Goal: Task Accomplishment & Management: Complete application form

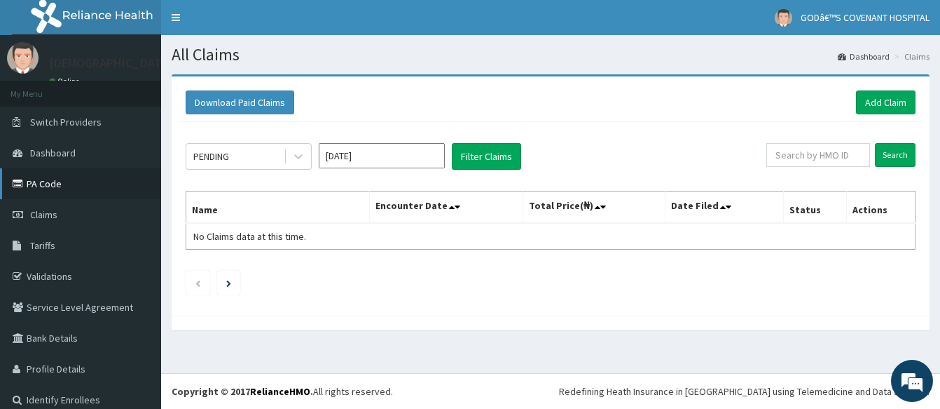
click at [43, 184] on link "PA Code" at bounding box center [80, 183] width 161 height 31
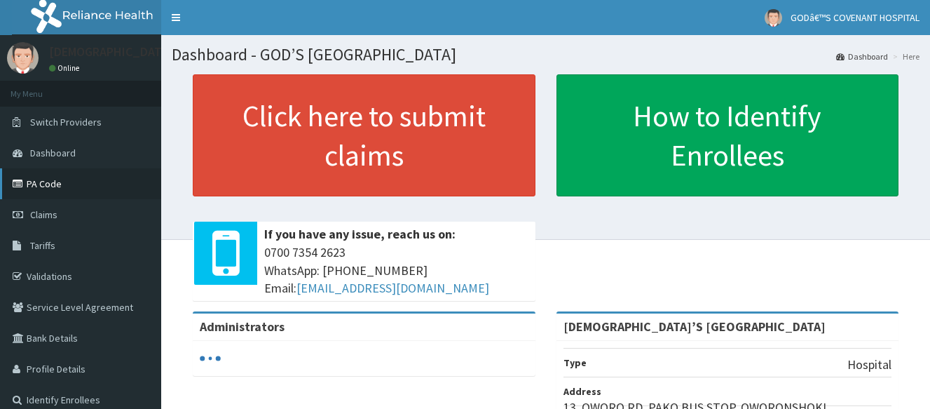
click at [62, 185] on link "PA Code" at bounding box center [80, 183] width 161 height 31
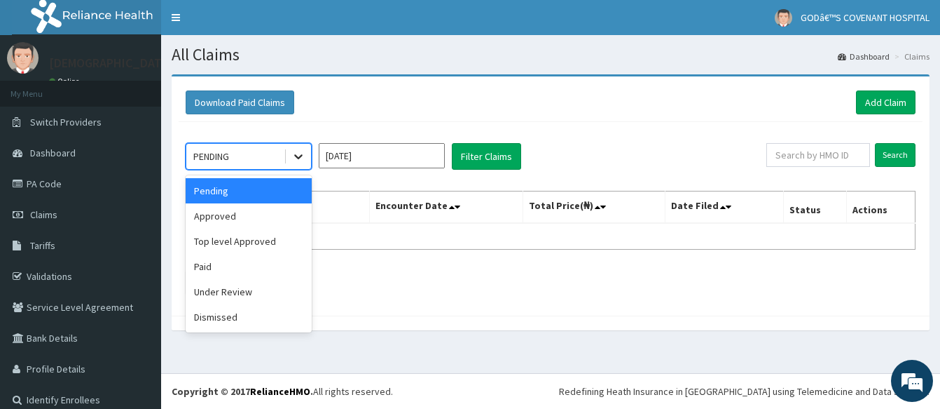
click at [299, 160] on icon at bounding box center [299, 156] width 14 height 14
click at [266, 220] on div "Approved" at bounding box center [249, 215] width 126 height 25
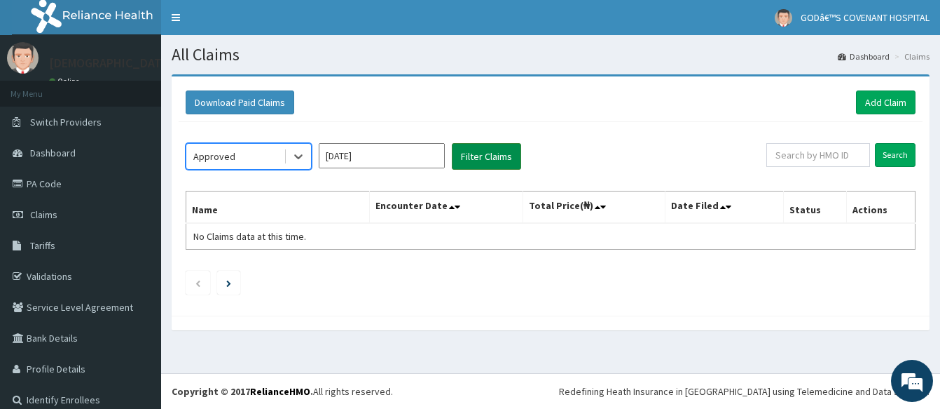
click at [481, 158] on button "Filter Claims" at bounding box center [486, 156] width 69 height 27
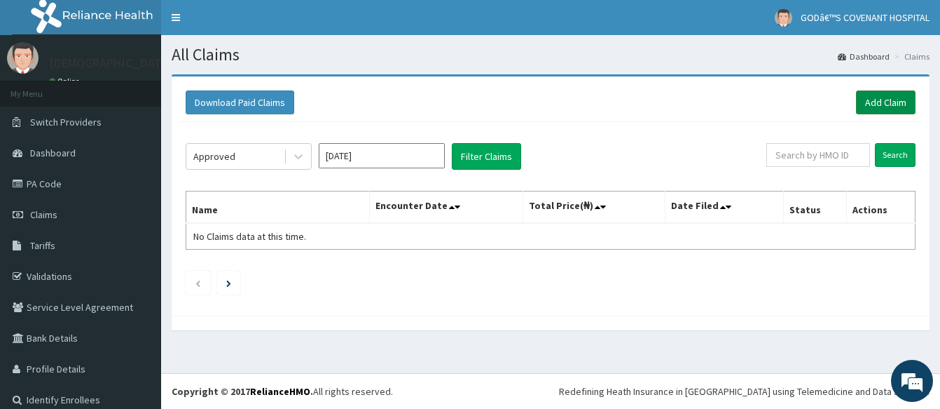
click at [864, 101] on link "Add Claim" at bounding box center [886, 102] width 60 height 24
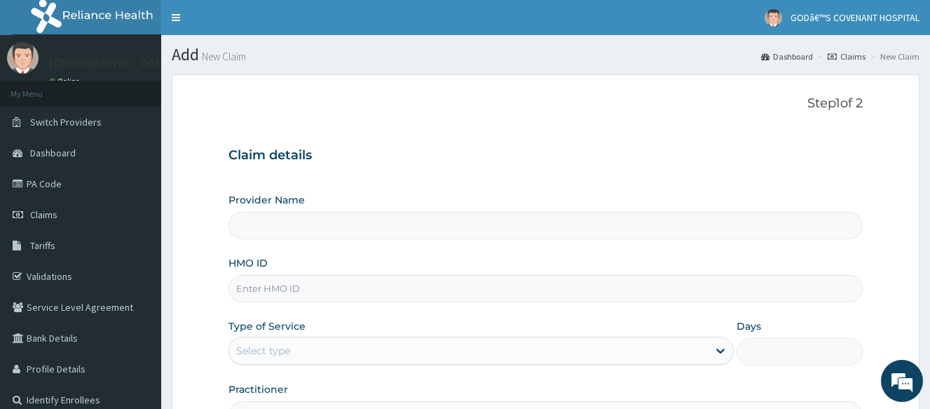
type input "[DEMOGRAPHIC_DATA]’S [GEOGRAPHIC_DATA]"
click at [299, 285] on input "HMO ID" at bounding box center [545, 288] width 634 height 27
type input "DFD/10104/A"
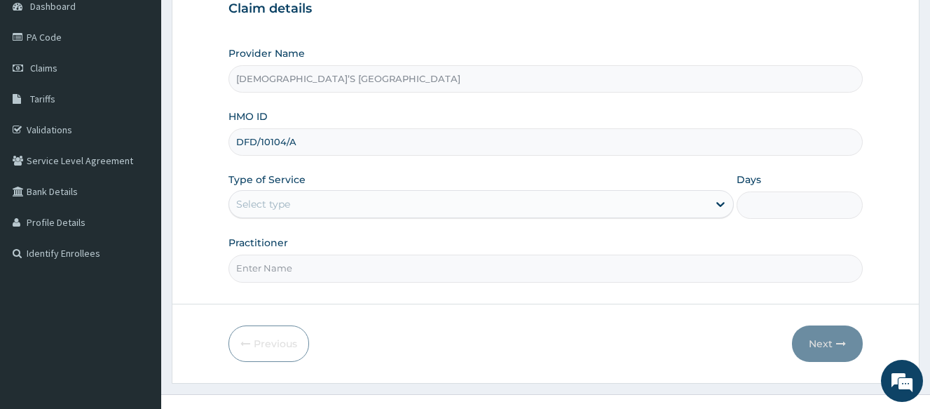
scroll to position [167, 0]
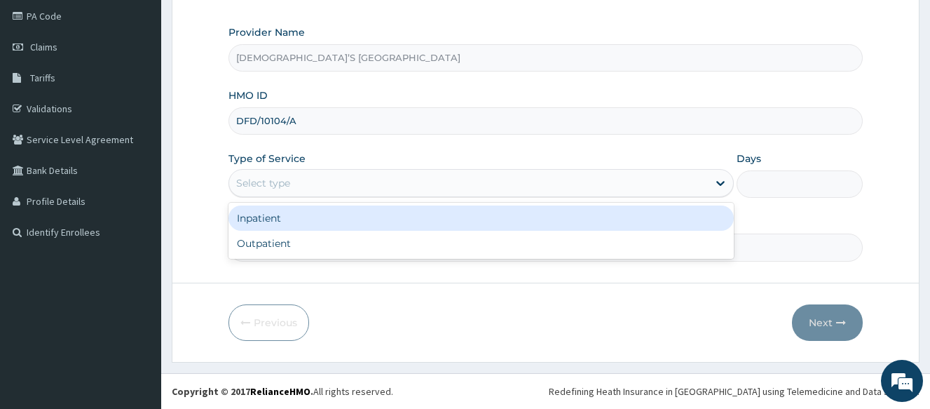
click at [340, 179] on div "Select type" at bounding box center [468, 183] width 479 height 22
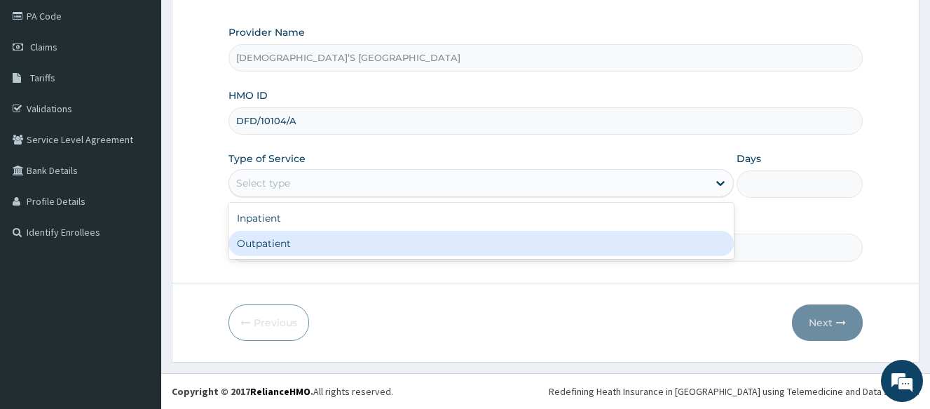
click at [285, 242] on div "Outpatient" at bounding box center [480, 243] width 505 height 25
type input "1"
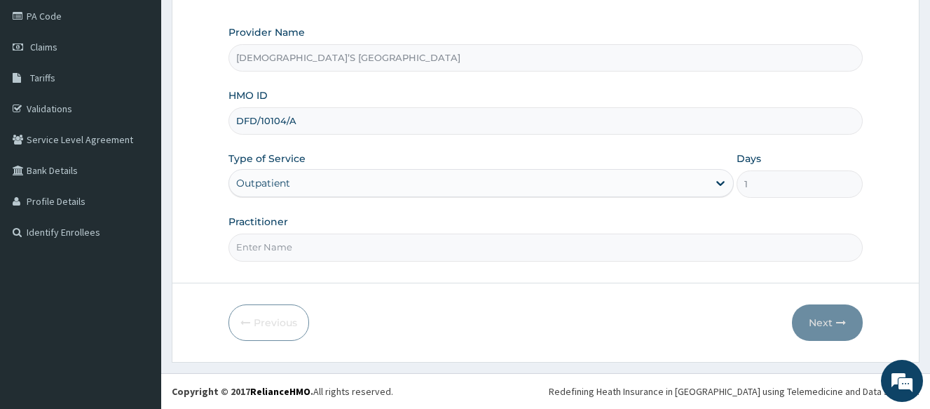
click at [285, 245] on input "Practitioner" at bounding box center [545, 246] width 634 height 27
type input "DR. DARE"
click at [828, 330] on button "Next" at bounding box center [827, 322] width 71 height 36
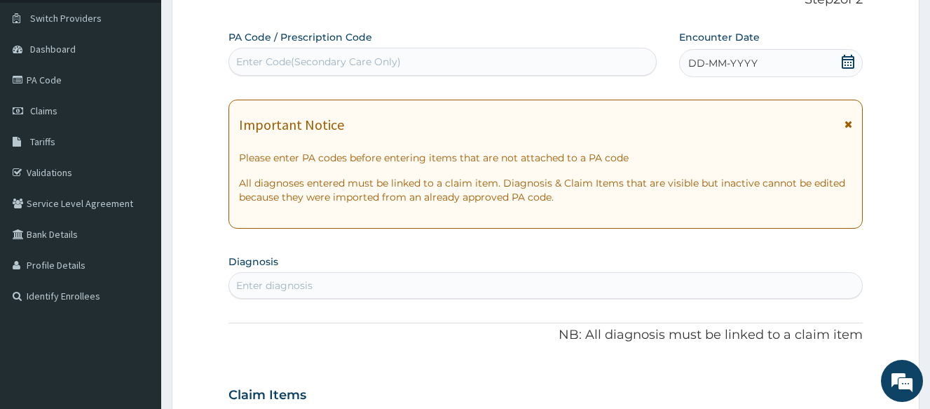
scroll to position [0, 0]
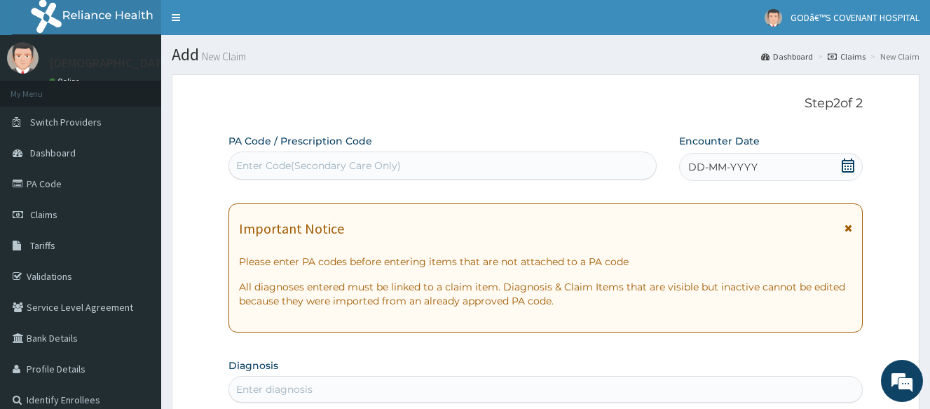
click at [329, 163] on div "Enter Code(Secondary Care Only)" at bounding box center [318, 165] width 165 height 14
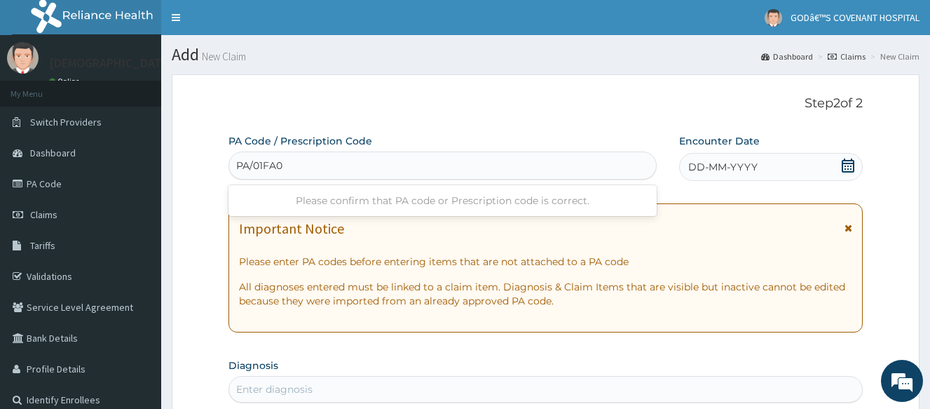
type input "PA/01FA0B"
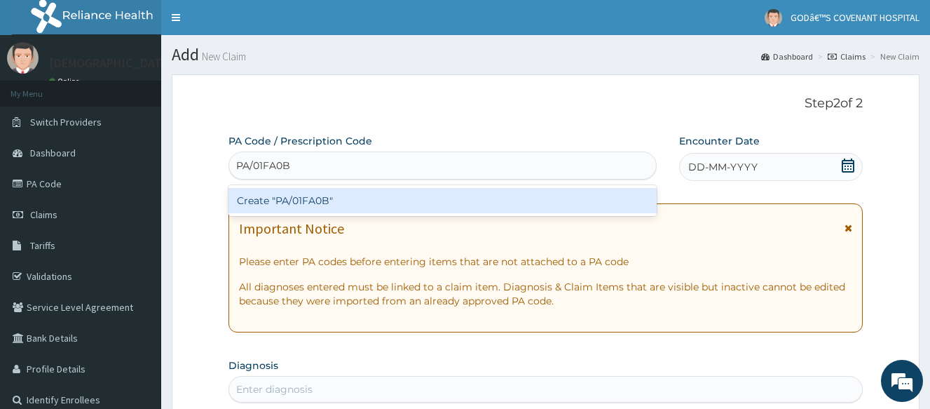
click at [335, 198] on div "Create "PA/01FA0B"" at bounding box center [442, 200] width 428 height 25
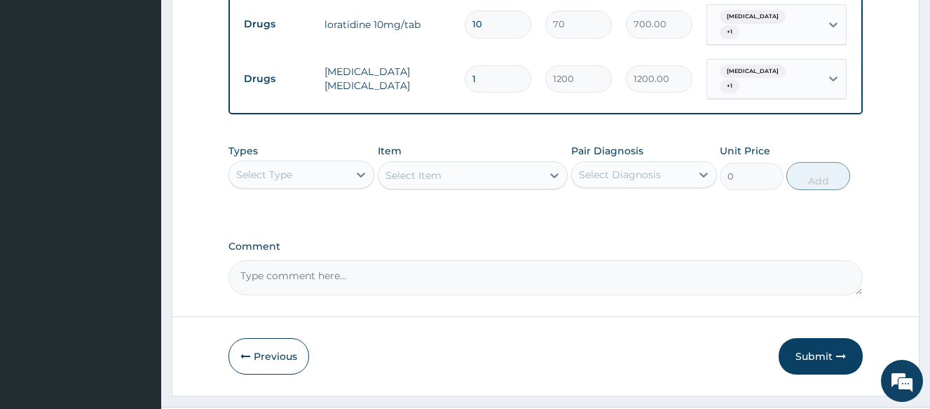
scroll to position [584, 0]
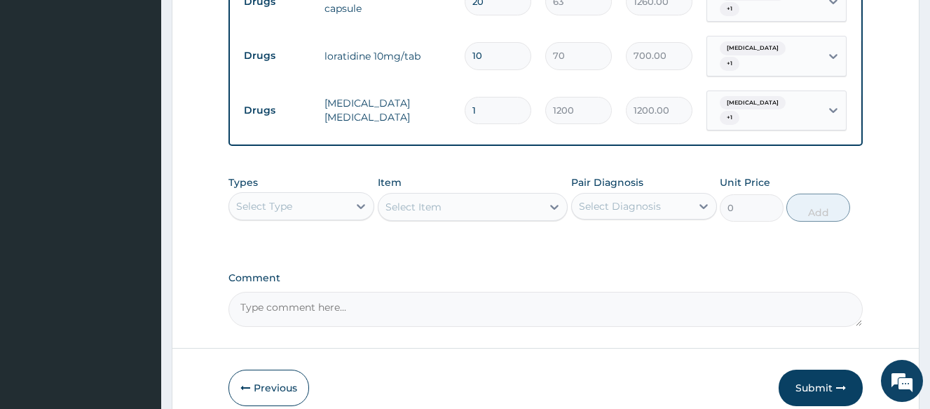
click at [819, 138] on div "Type Name Quantity Unit Price Total Price Pair Diagnosis Actions Drugs amoxil 5…" at bounding box center [545, 42] width 634 height 210
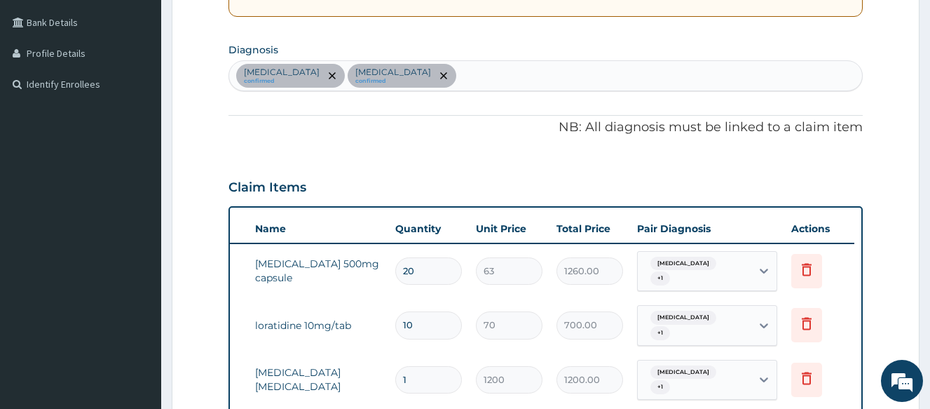
scroll to position [304, 0]
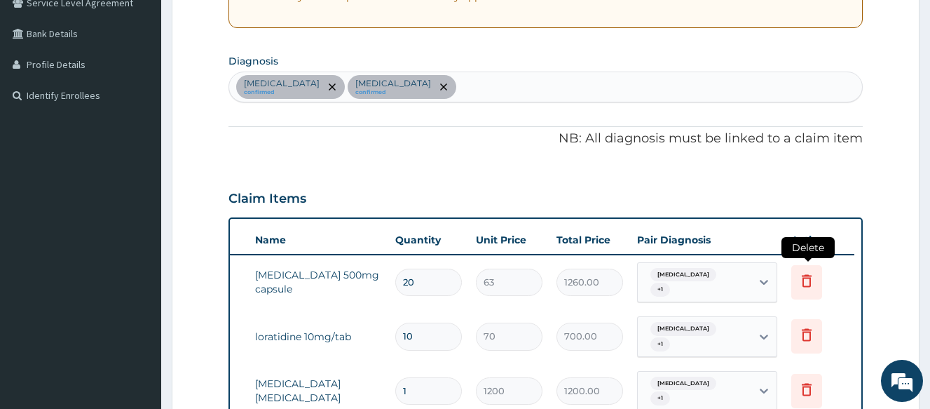
click at [807, 280] on icon at bounding box center [806, 280] width 17 height 17
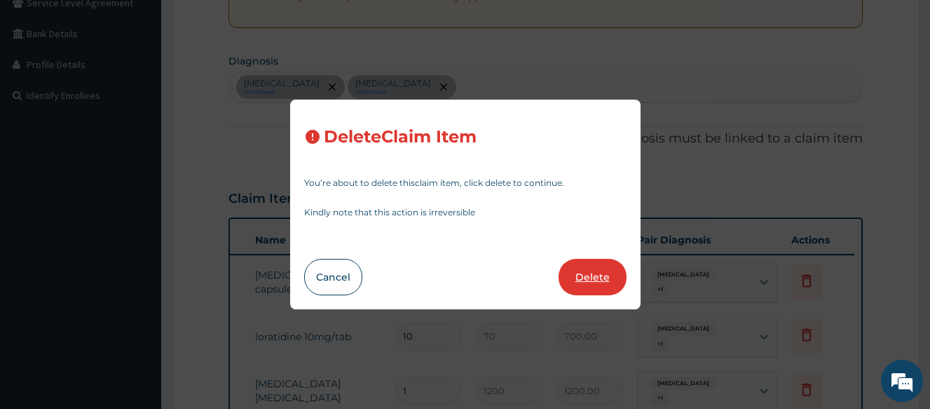
click at [603, 278] on button "Delete" at bounding box center [593, 277] width 68 height 36
type input "10"
type input "70"
type input "700.00"
type input "1"
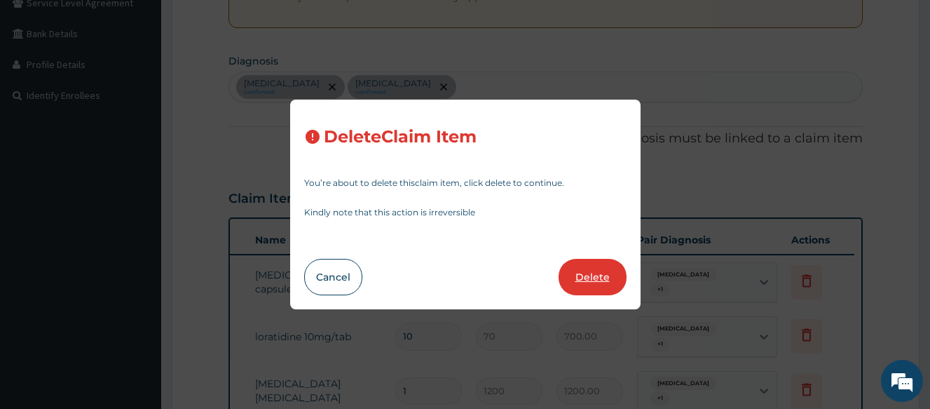
type input "1200"
type input "1200.00"
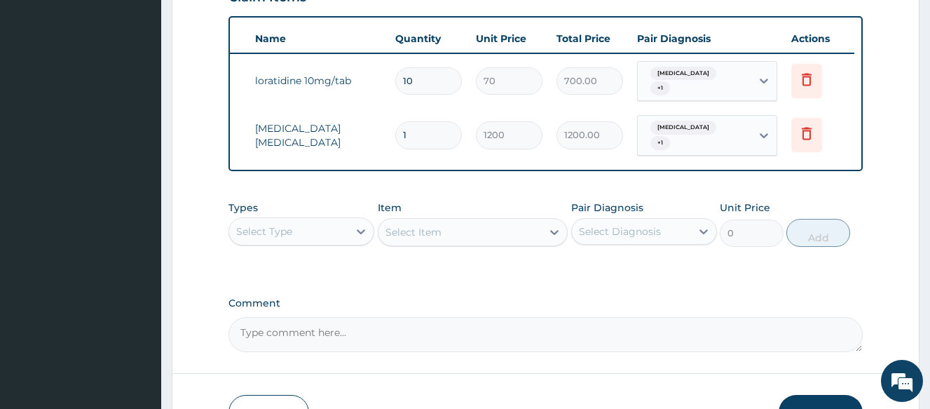
scroll to position [514, 0]
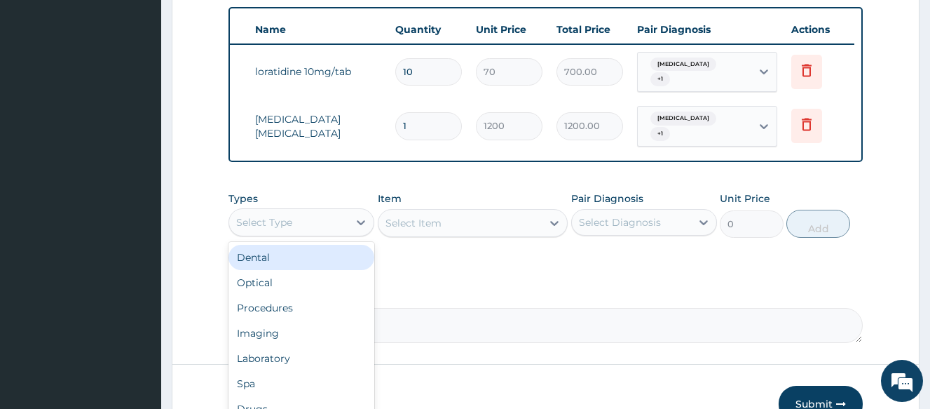
click at [302, 225] on div "Select Type" at bounding box center [288, 222] width 119 height 22
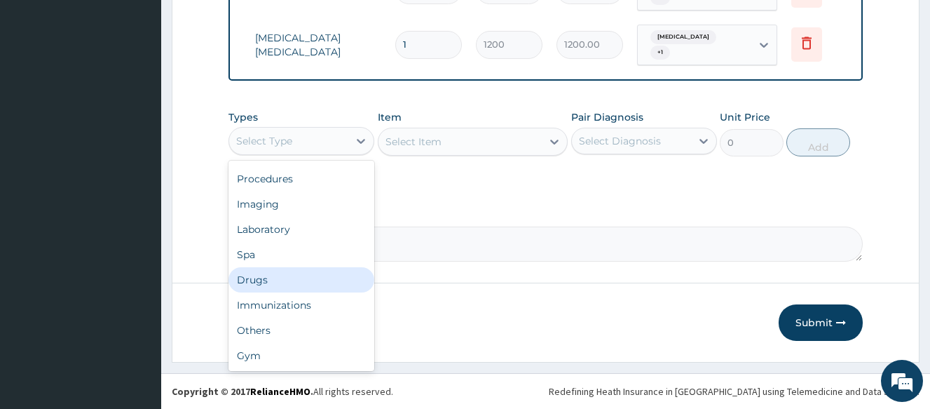
scroll to position [600, 0]
click at [294, 274] on div "Drugs" at bounding box center [301, 279] width 146 height 25
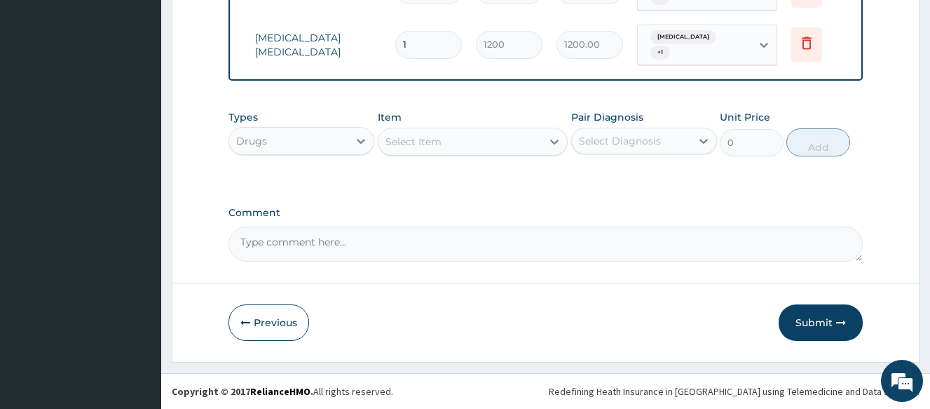
click at [486, 142] on div "Select Item" at bounding box center [460, 141] width 164 height 22
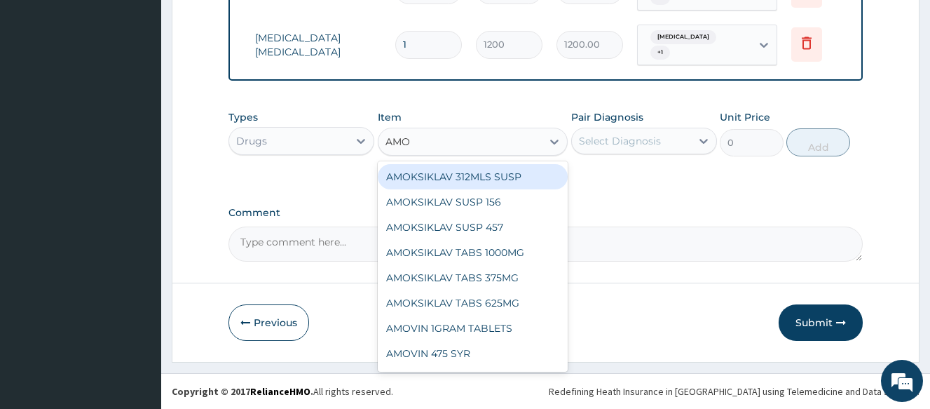
type input "AMOX"
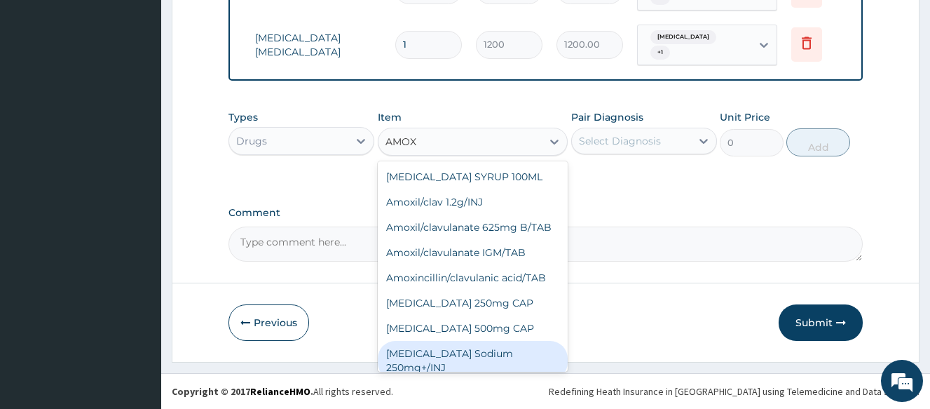
scroll to position [182, 0]
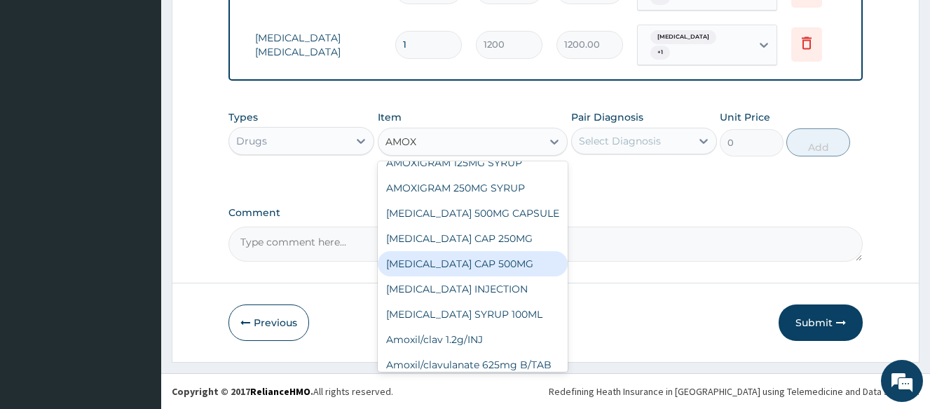
click at [461, 261] on div "[MEDICAL_DATA] CAP 500MG" at bounding box center [473, 263] width 191 height 25
type input "80"
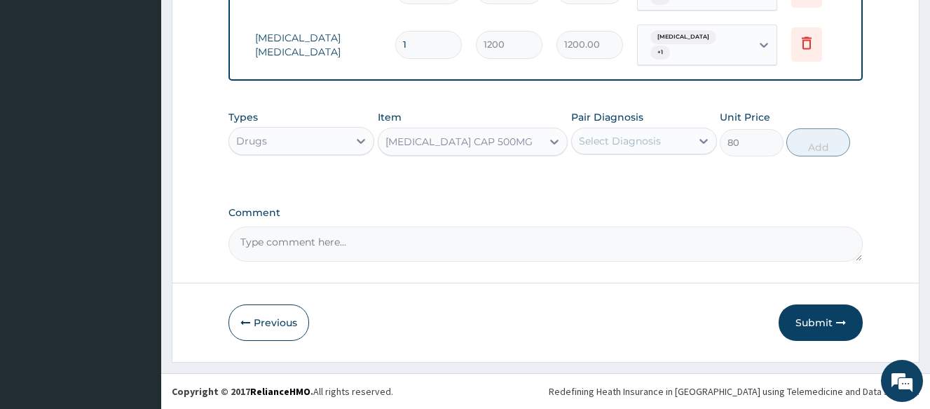
click at [664, 136] on div "Select Diagnosis" at bounding box center [631, 141] width 119 height 22
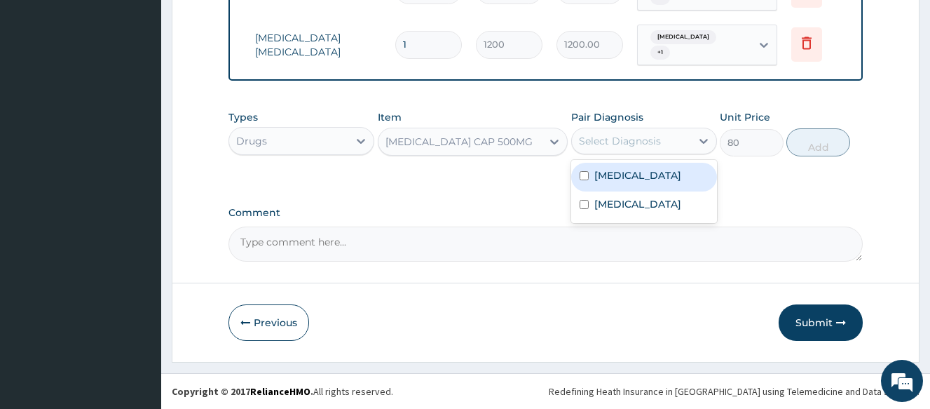
drag, startPoint x: 590, startPoint y: 182, endPoint x: 587, endPoint y: 192, distance: 10.2
click at [589, 182] on div "[MEDICAL_DATA]" at bounding box center [644, 177] width 146 height 29
checkbox input "true"
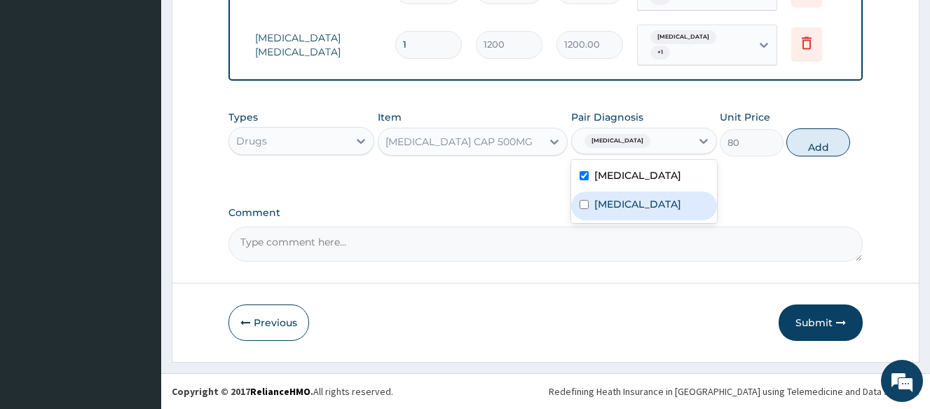
click at [587, 209] on input "checkbox" at bounding box center [584, 204] width 9 height 9
checkbox input "true"
click at [816, 156] on button "Add" at bounding box center [818, 142] width 64 height 28
type input "0"
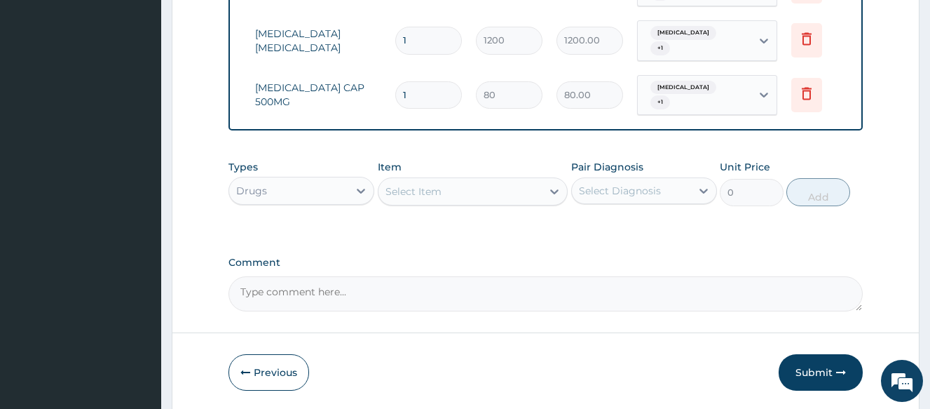
type input "0.00"
type input "2"
type input "160.00"
type input "20"
type input "1600.00"
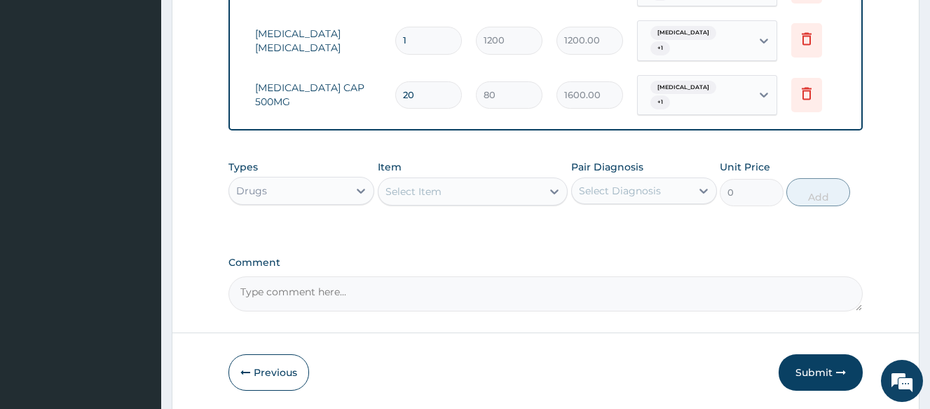
type input "20"
click at [308, 202] on div "Drugs" at bounding box center [288, 190] width 119 height 22
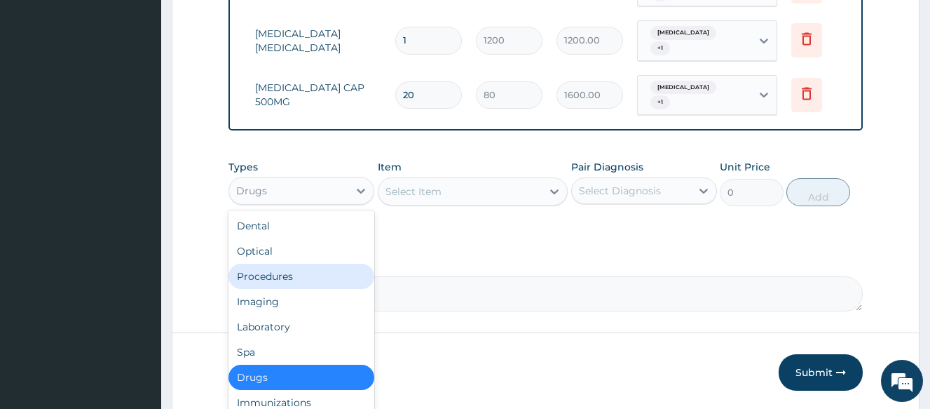
click at [284, 280] on div "Procedures" at bounding box center [301, 275] width 146 height 25
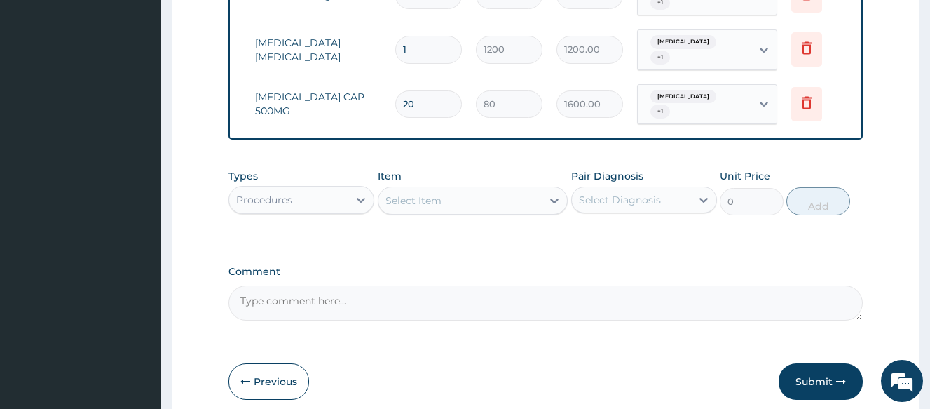
scroll to position [600, 0]
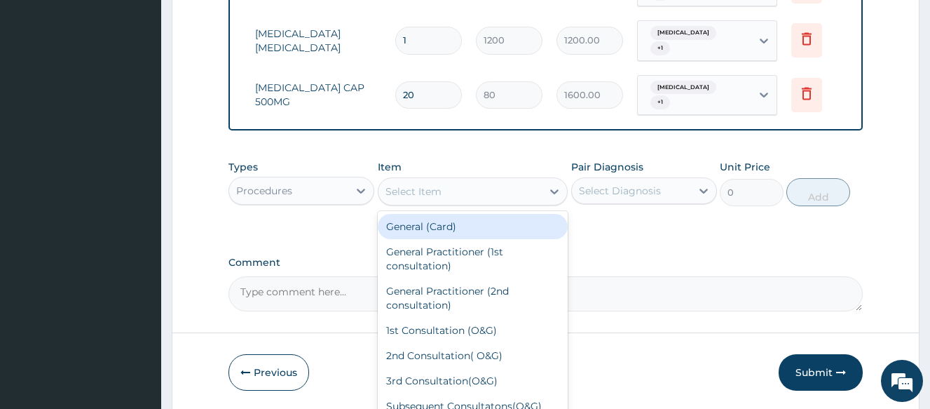
click at [449, 205] on div "Select Item" at bounding box center [473, 191] width 191 height 28
type input "GP"
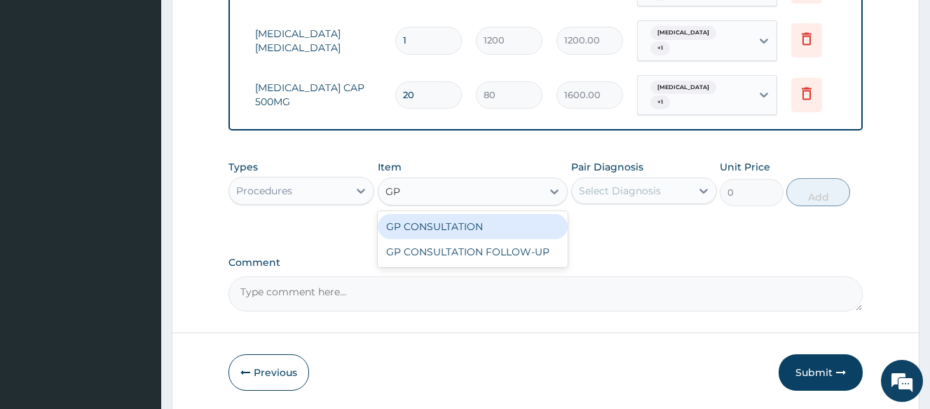
click at [469, 227] on div "GP CONSULTATION" at bounding box center [473, 226] width 191 height 25
type input "3500"
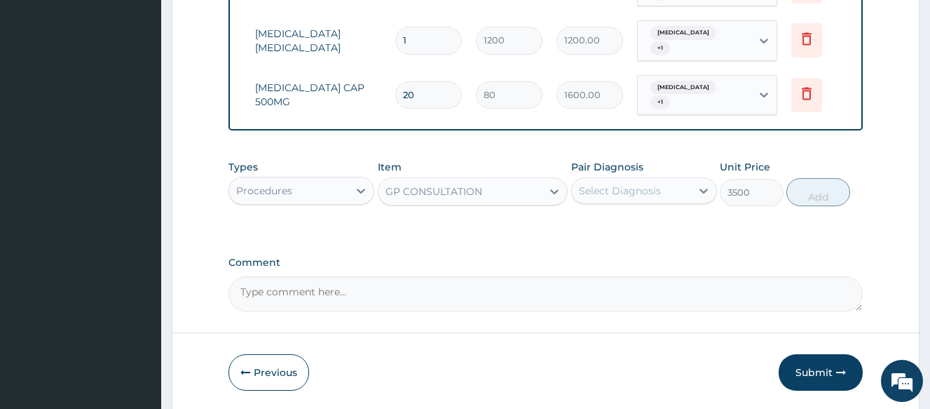
click at [622, 198] on div "Select Diagnosis" at bounding box center [620, 191] width 82 height 14
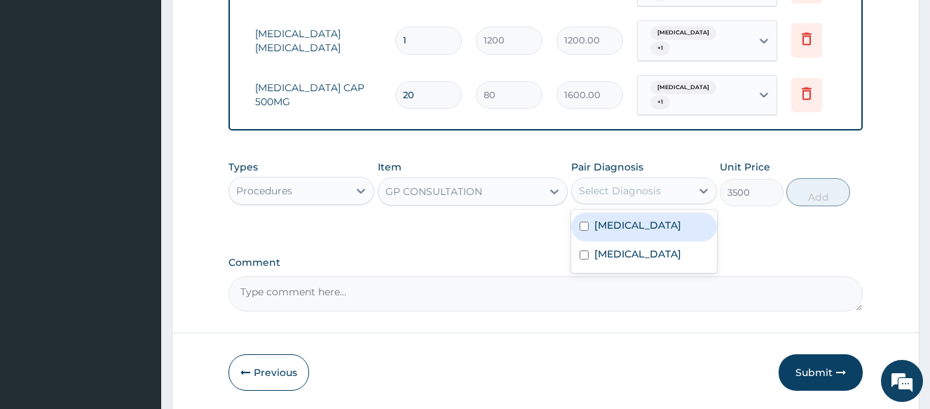
click at [590, 233] on div "[MEDICAL_DATA]" at bounding box center [644, 226] width 146 height 29
checkbox input "true"
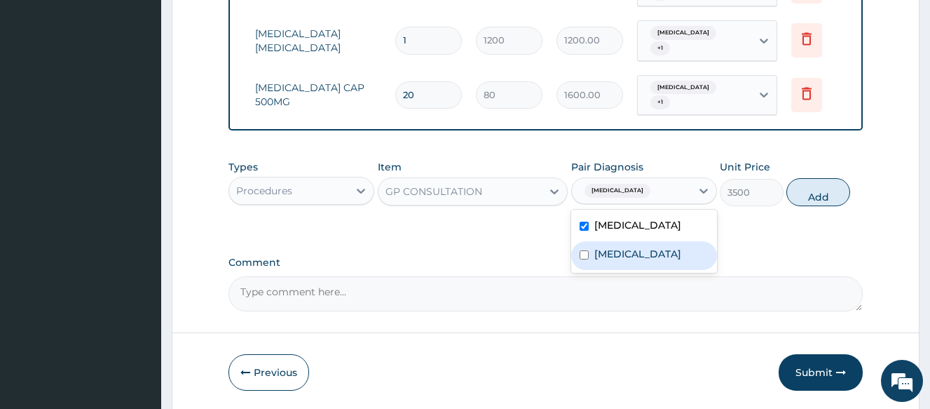
drag, startPoint x: 587, startPoint y: 266, endPoint x: 605, endPoint y: 270, distance: 19.2
click at [587, 268] on div "[MEDICAL_DATA]" at bounding box center [644, 255] width 146 height 29
checkbox input "true"
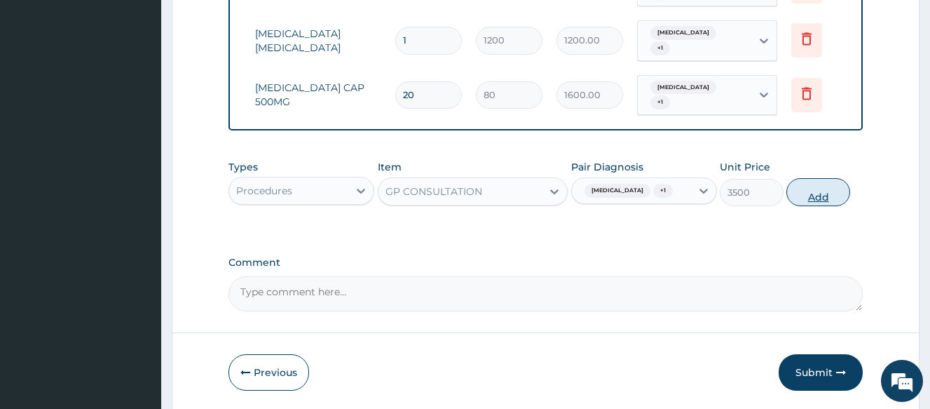
click at [833, 206] on button "Add" at bounding box center [818, 192] width 64 height 28
type input "0"
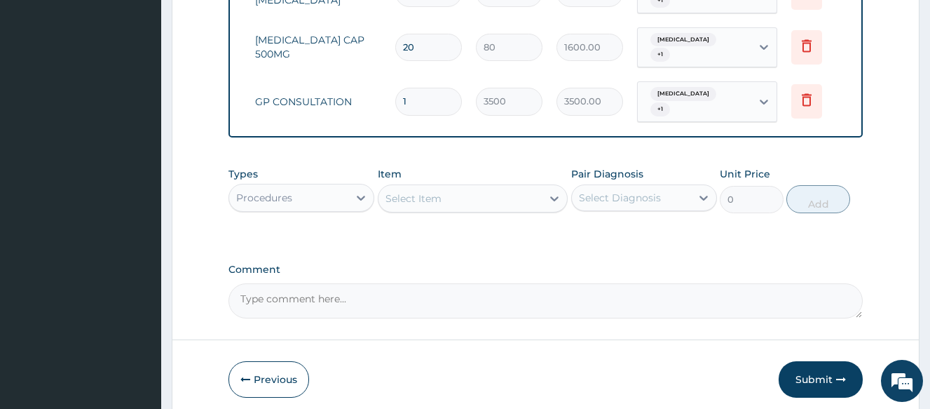
scroll to position [708, 0]
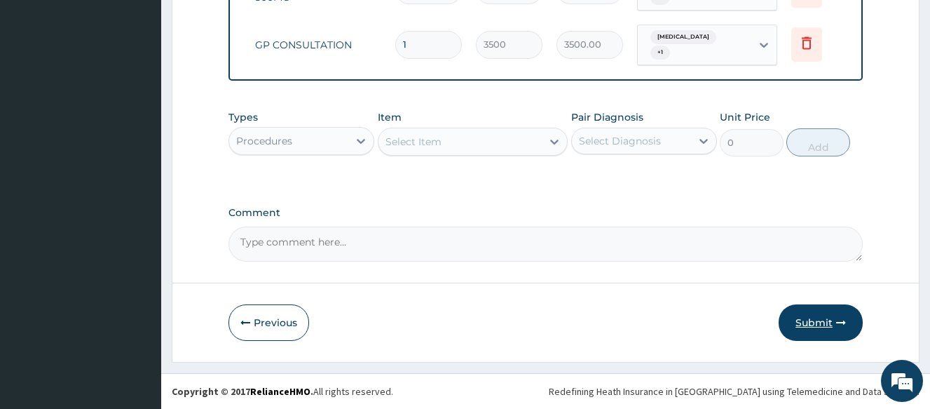
click at [814, 311] on button "Submit" at bounding box center [821, 322] width 84 height 36
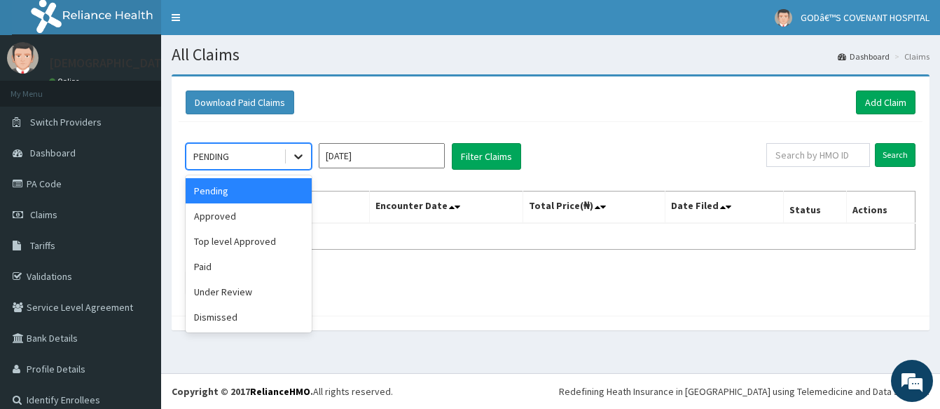
click at [301, 163] on icon at bounding box center [299, 156] width 14 height 14
click at [247, 218] on div "Approved" at bounding box center [249, 215] width 126 height 25
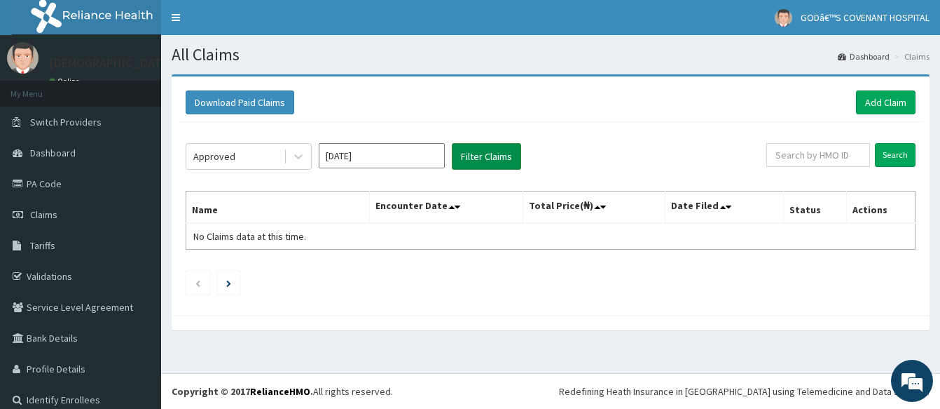
click at [464, 160] on button "Filter Claims" at bounding box center [486, 156] width 69 height 27
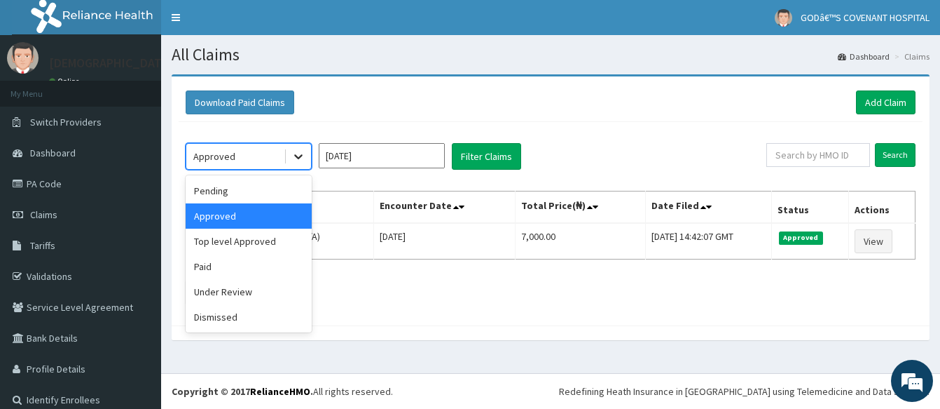
click at [294, 161] on icon at bounding box center [299, 156] width 14 height 14
click at [244, 269] on div "Paid" at bounding box center [249, 266] width 126 height 25
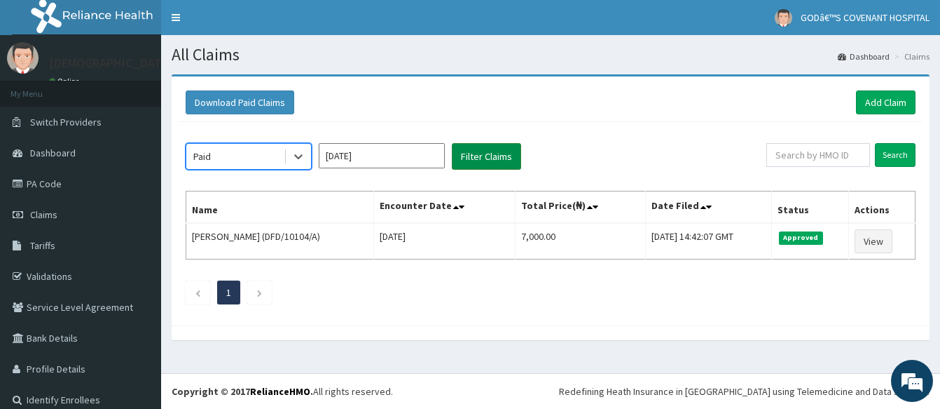
click at [493, 160] on button "Filter Claims" at bounding box center [486, 156] width 69 height 27
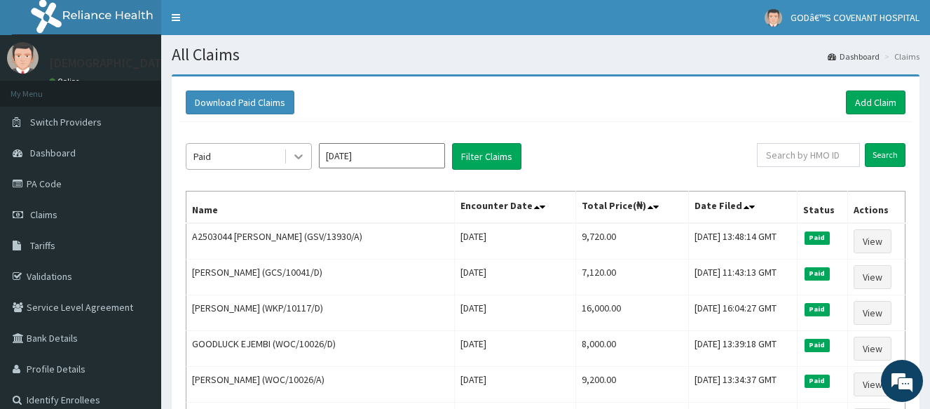
click at [307, 157] on div at bounding box center [298, 156] width 25 height 25
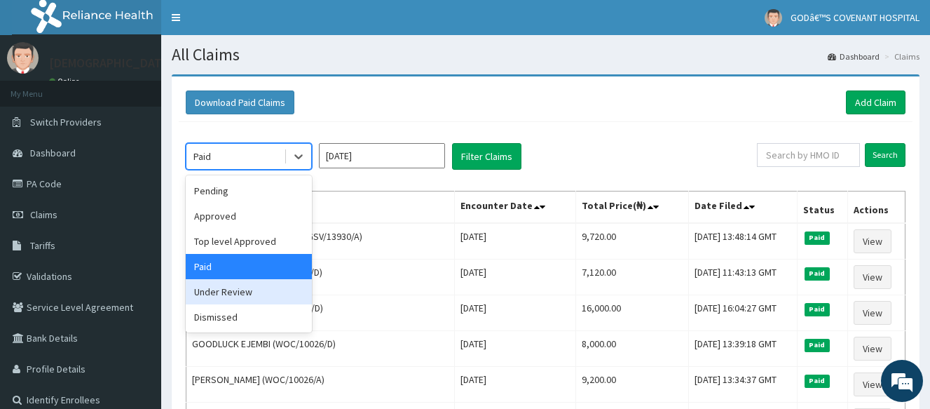
click at [233, 290] on div "Under Review" at bounding box center [249, 291] width 126 height 25
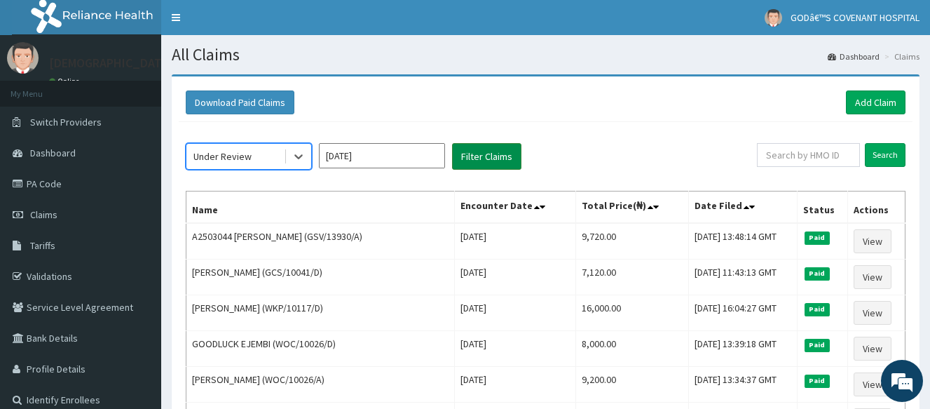
click at [472, 158] on button "Filter Claims" at bounding box center [486, 156] width 69 height 27
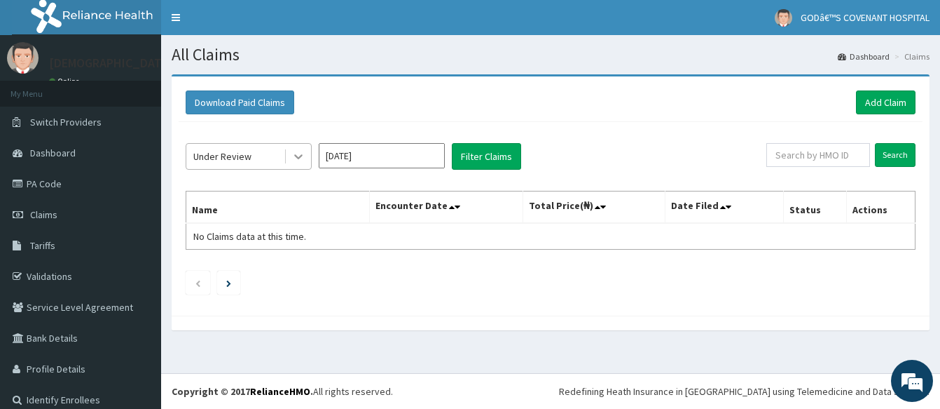
click at [300, 163] on icon at bounding box center [299, 156] width 14 height 14
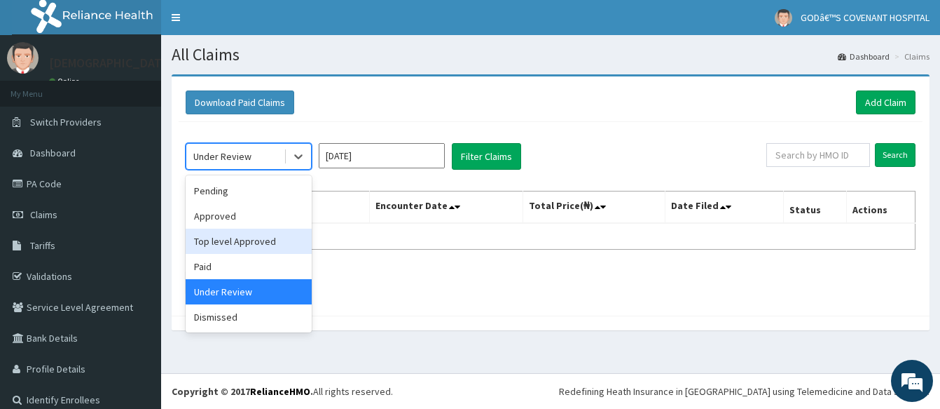
click at [231, 241] on div "Top level Approved" at bounding box center [249, 240] width 126 height 25
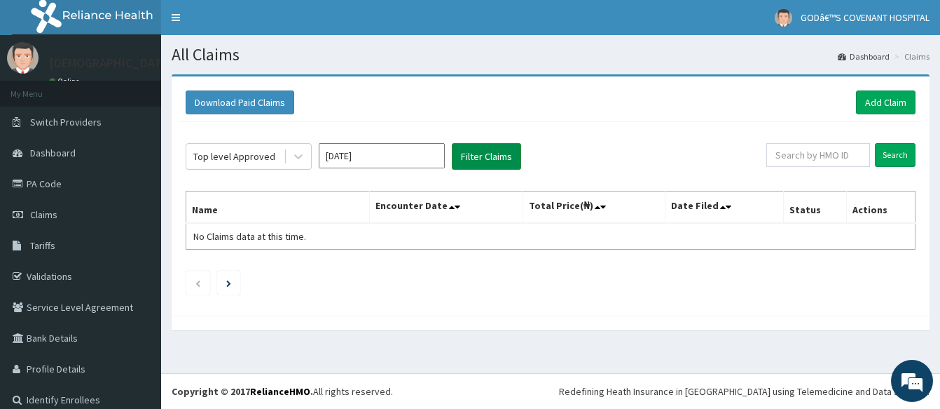
click at [469, 149] on button "Filter Claims" at bounding box center [486, 156] width 69 height 27
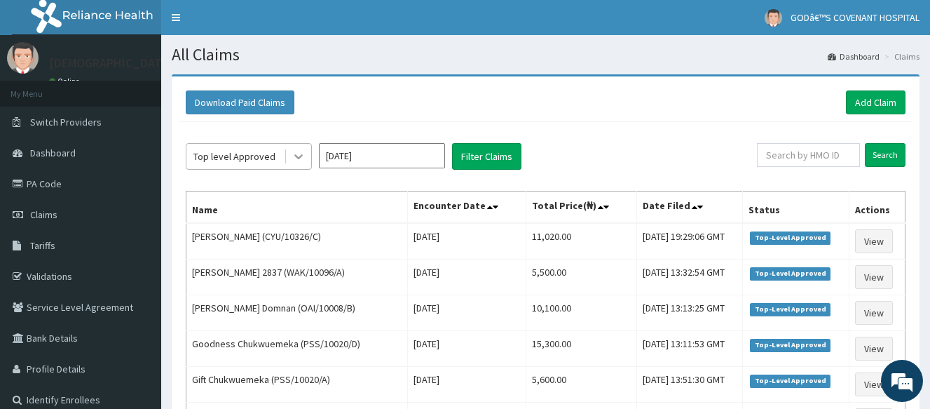
click at [297, 158] on icon at bounding box center [299, 156] width 14 height 14
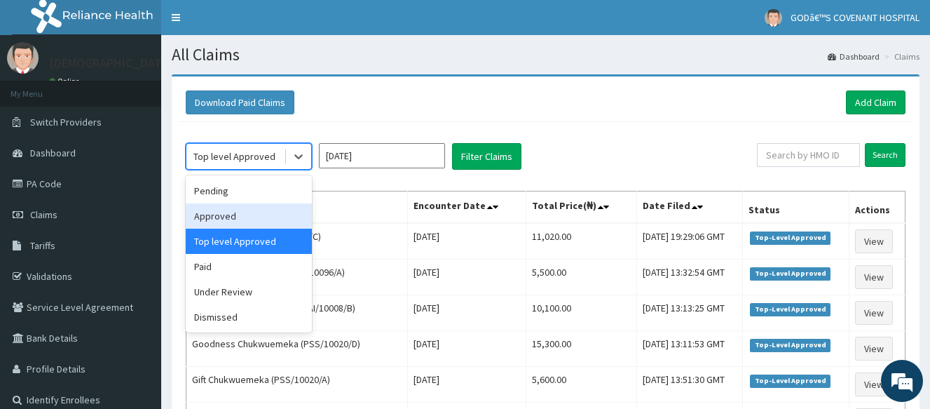
click at [231, 218] on div "Approved" at bounding box center [249, 215] width 126 height 25
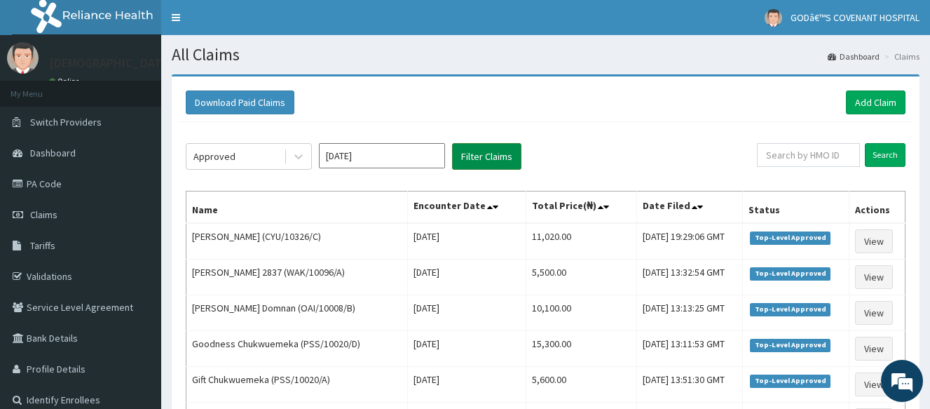
click at [482, 158] on button "Filter Claims" at bounding box center [486, 156] width 69 height 27
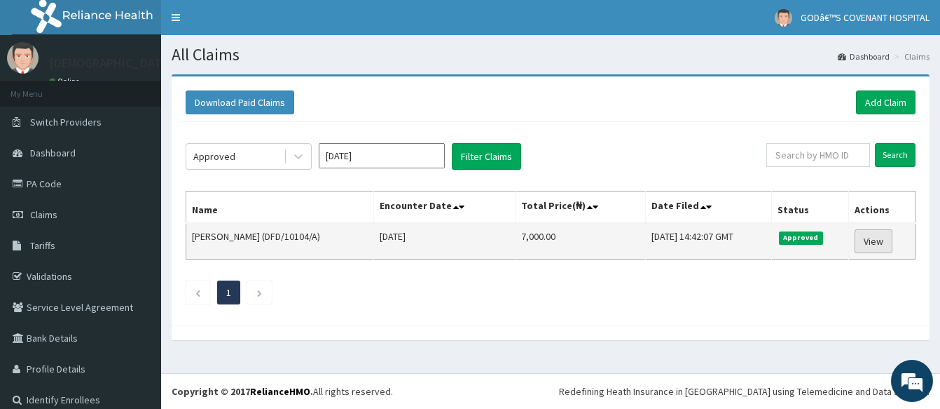
click at [870, 238] on link "View" at bounding box center [874, 241] width 38 height 24
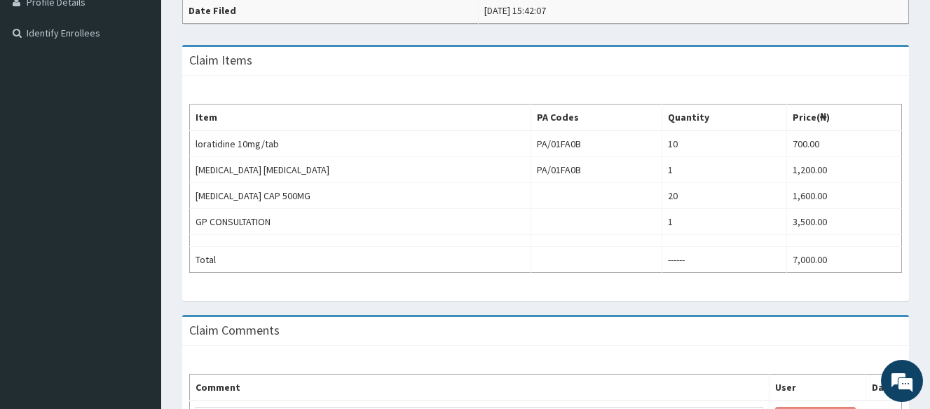
scroll to position [192, 0]
